Goal: Information Seeking & Learning: Learn about a topic

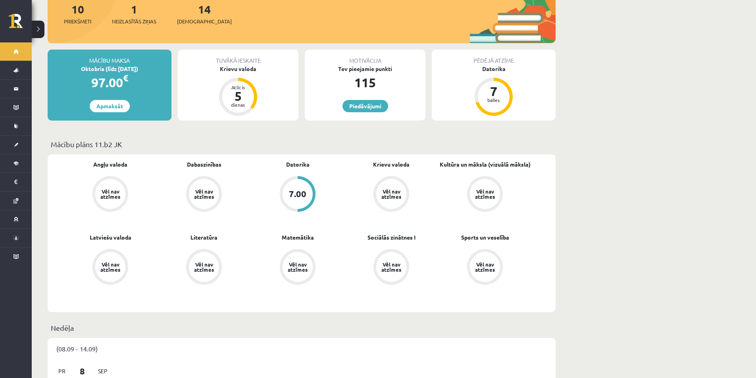
scroll to position [132, 0]
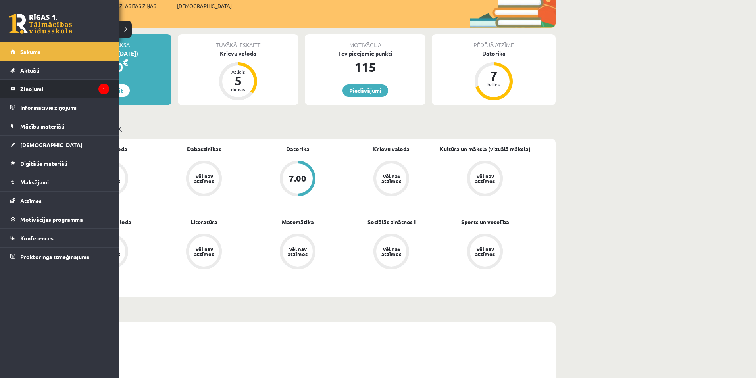
click at [40, 86] on legend "Ziņojumi 1" at bounding box center [64, 89] width 89 height 18
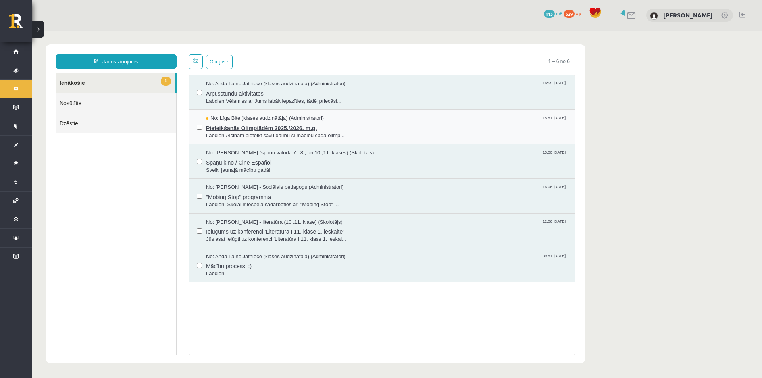
click at [253, 123] on span "Pieteikšanās Olimpiādēm 2025./2026. m.g." at bounding box center [386, 127] width 361 height 10
click at [361, 98] on span "Labdien!Vēlamies ar Jums labāk iepazīties, tādēļ priecāsi..." at bounding box center [386, 102] width 361 height 8
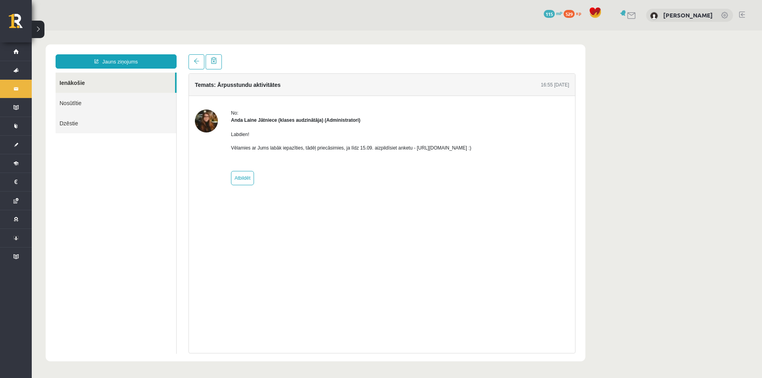
click at [471, 149] on p "Vēlamies ar Jums labāk iepazīties, tādēļ priecāsimies, ja līdz 15.09. aizpildīs…" at bounding box center [351, 147] width 240 height 7
click at [503, 147] on div "No: Anda Laine Jātniece (klases audzinātāja) (Administratori) Labdien! Vēlamies…" at bounding box center [382, 147] width 374 height 76
drag, startPoint x: 497, startPoint y: 146, endPoint x: 410, endPoint y: 150, distance: 86.1
click at [410, 150] on p "Vēlamies ar Jums labāk iepazīties, tādēļ priecāsimies, ja līdz 15.09. aizpildīs…" at bounding box center [351, 147] width 240 height 7
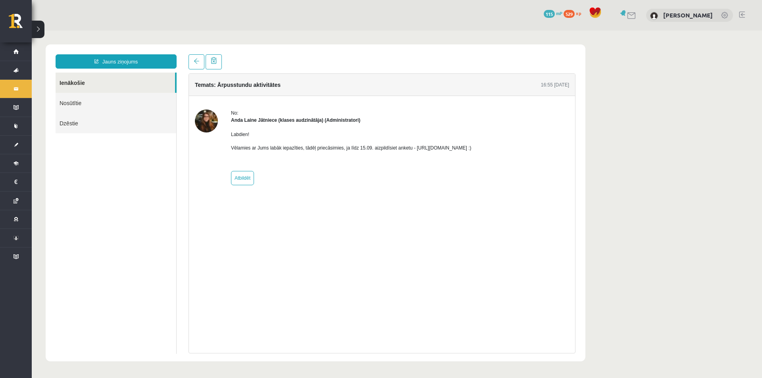
copy p "https://forms.gle/mVxkUEapGFxHM7hU7"
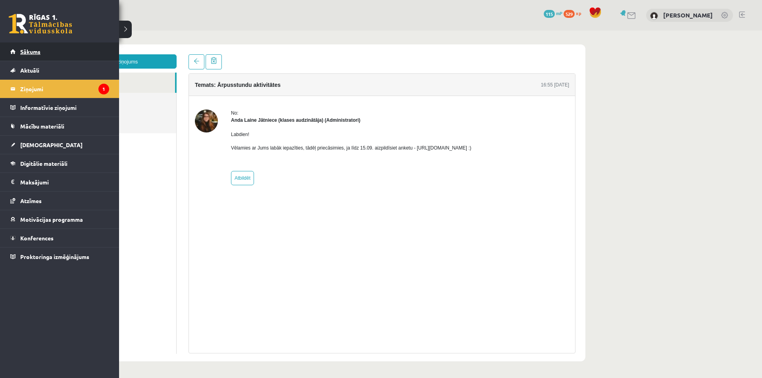
click at [26, 56] on link "Sākums" at bounding box center [59, 51] width 99 height 18
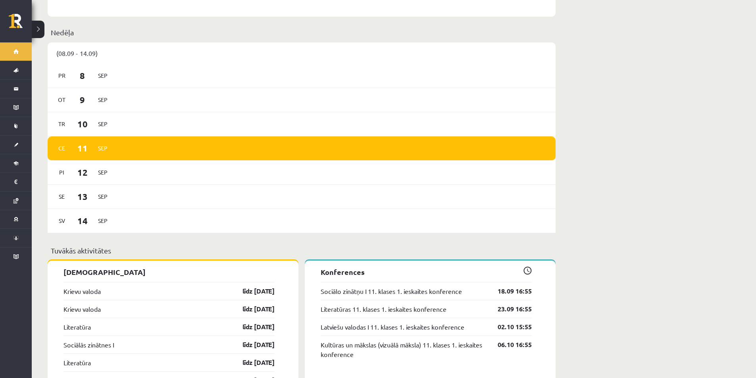
scroll to position [397, 0]
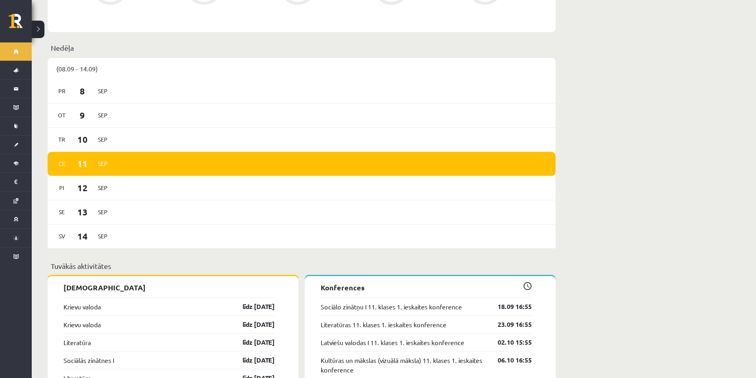
click at [531, 282] on span at bounding box center [527, 286] width 8 height 8
click at [444, 302] on link "Sociālo zinātņu I 11. klases 1. ieskaites konference" at bounding box center [390, 307] width 141 height 10
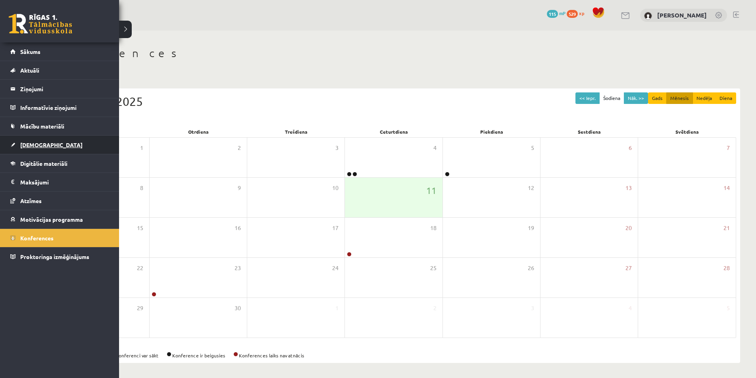
click at [32, 143] on span "[DEMOGRAPHIC_DATA]" at bounding box center [51, 144] width 62 height 7
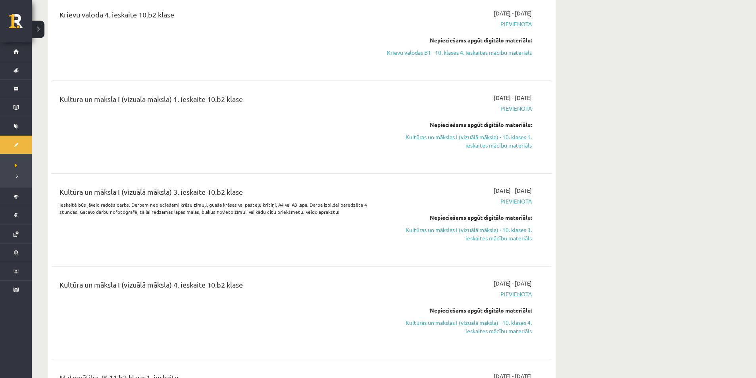
scroll to position [2248, 0]
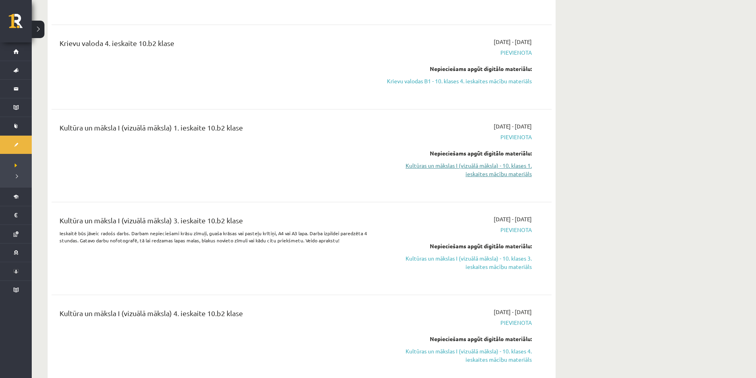
click at [474, 173] on link "Kultūras un mākslas I (vizuālā māksla) - 10. klases 1. ieskaites mācību materiā…" at bounding box center [457, 169] width 150 height 17
